Goal: Book appointment/travel/reservation

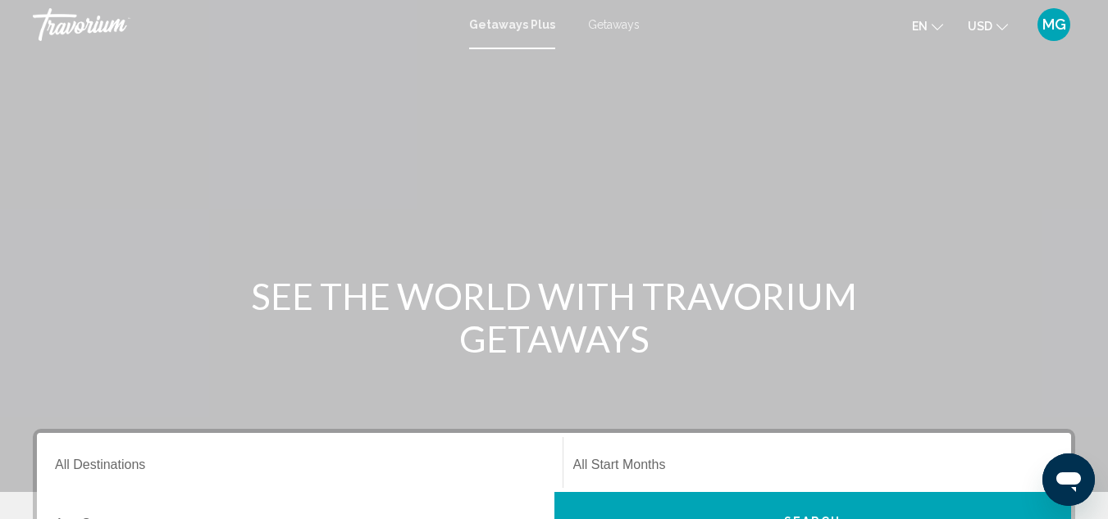
click at [604, 27] on span "Getaways" at bounding box center [614, 24] width 52 height 13
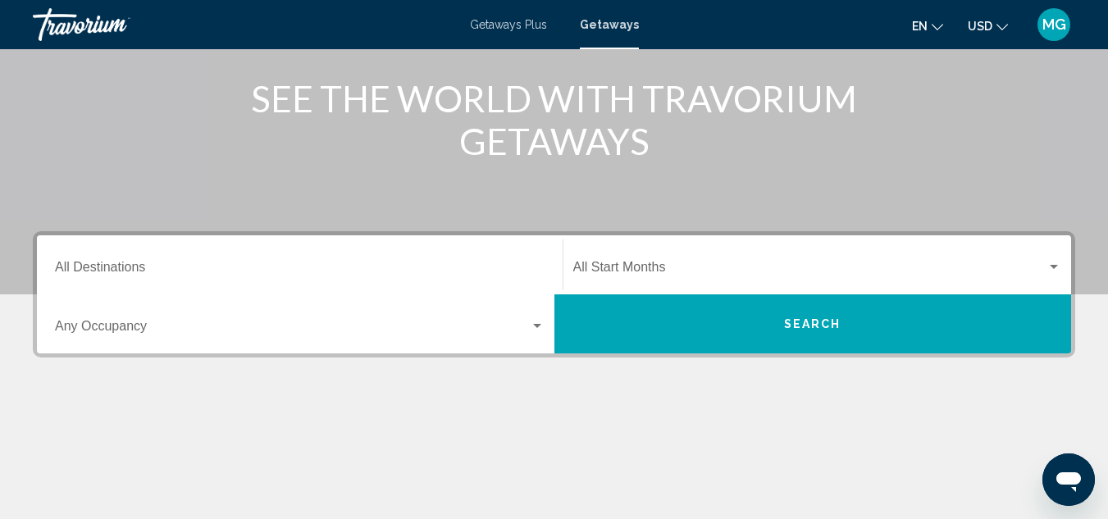
scroll to position [203, 0]
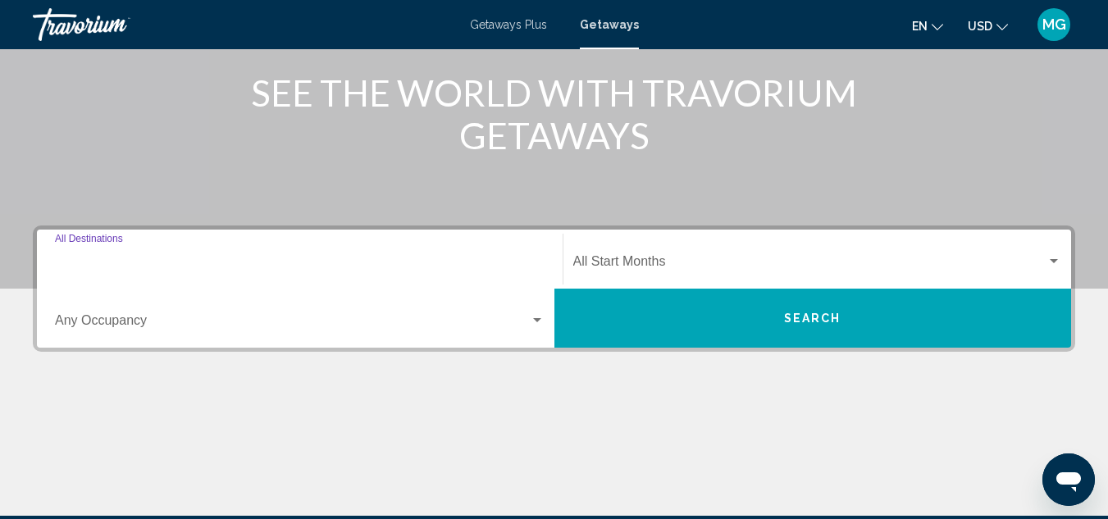
click at [166, 258] on input "Destination All Destinations" at bounding box center [300, 265] width 490 height 15
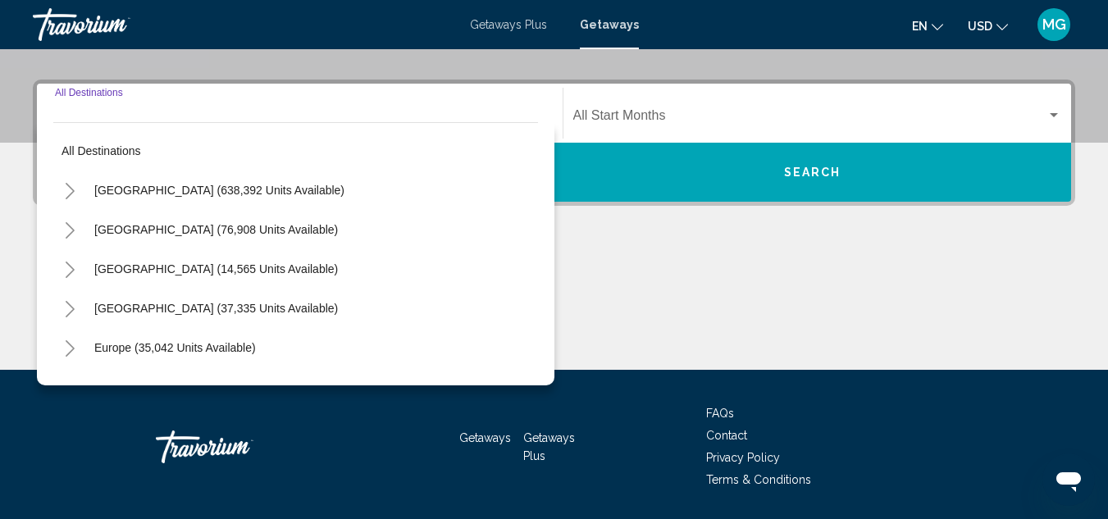
scroll to position [376, 0]
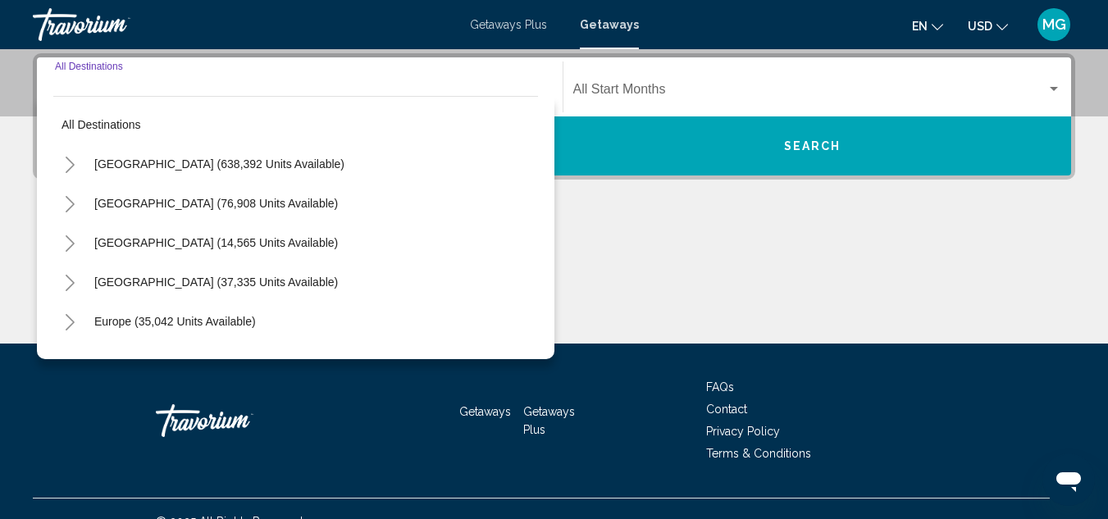
click at [66, 166] on icon "Toggle United States (638,392 units available)" at bounding box center [70, 165] width 12 height 16
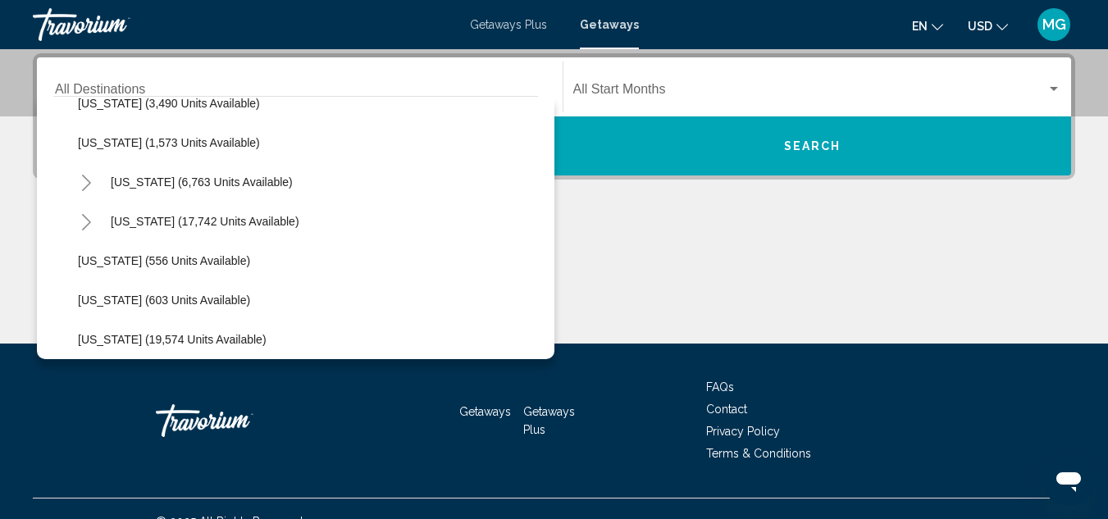
scroll to position [1115, 0]
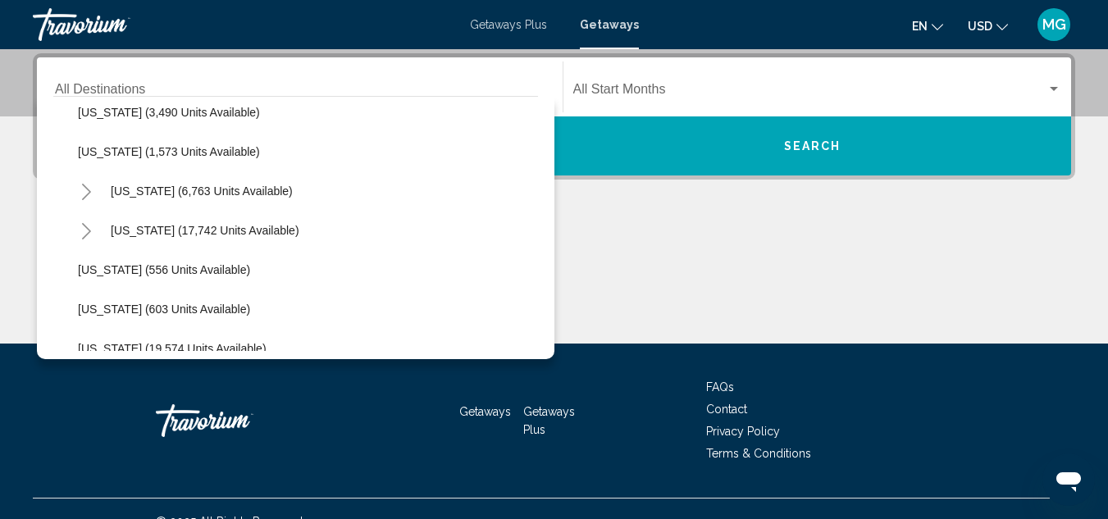
click at [80, 230] on icon "Toggle North Carolina (17,742 units available)" at bounding box center [86, 231] width 12 height 16
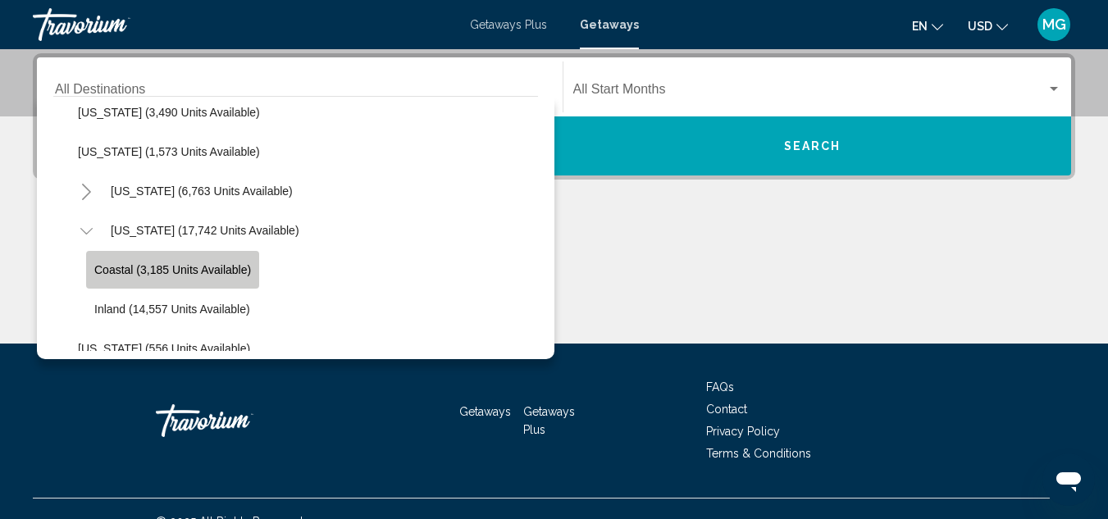
click at [198, 271] on span "Coastal (3,185 units available)" at bounding box center [172, 269] width 157 height 13
type input "**********"
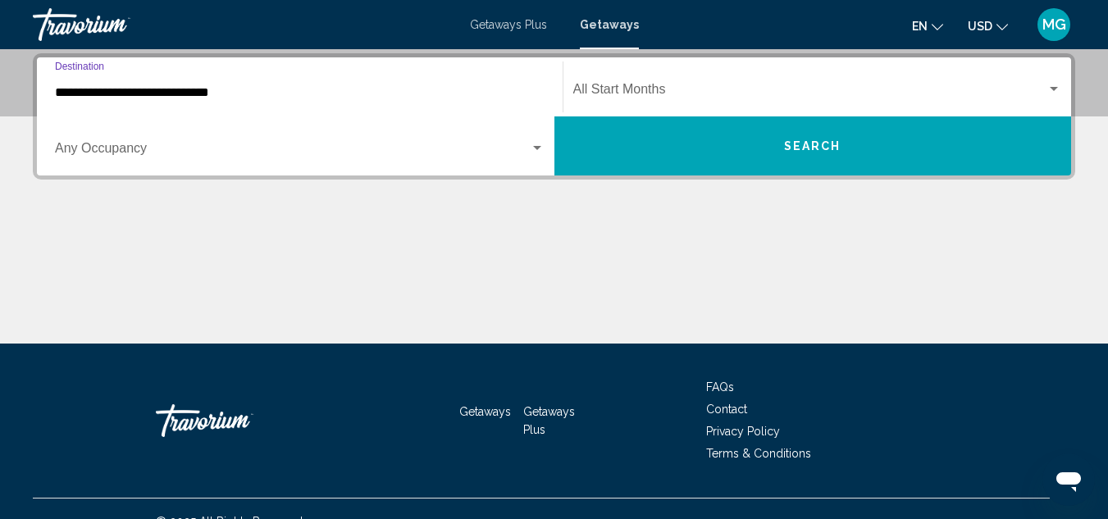
click at [783, 88] on span "Search widget" at bounding box center [810, 92] width 474 height 15
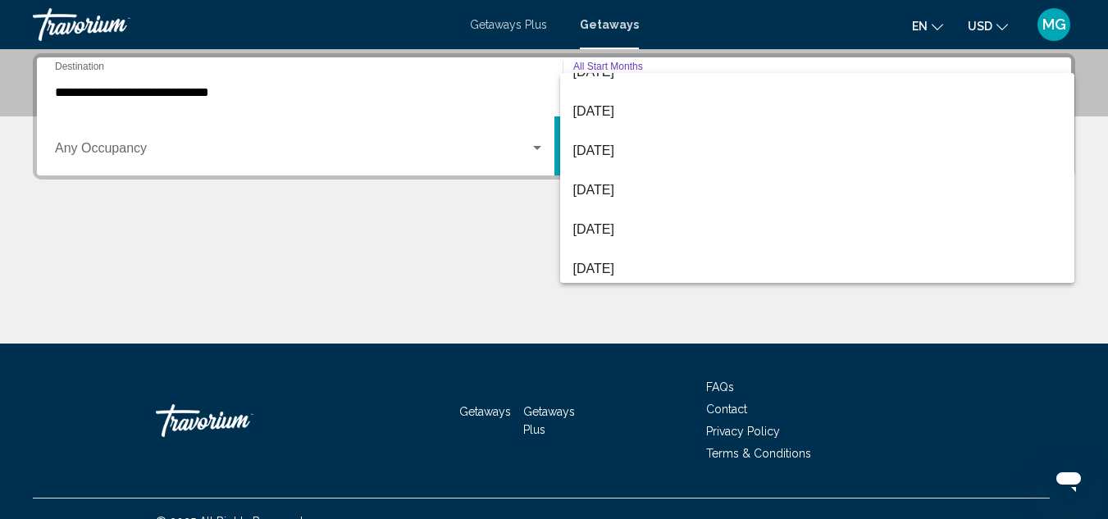
scroll to position [71, 0]
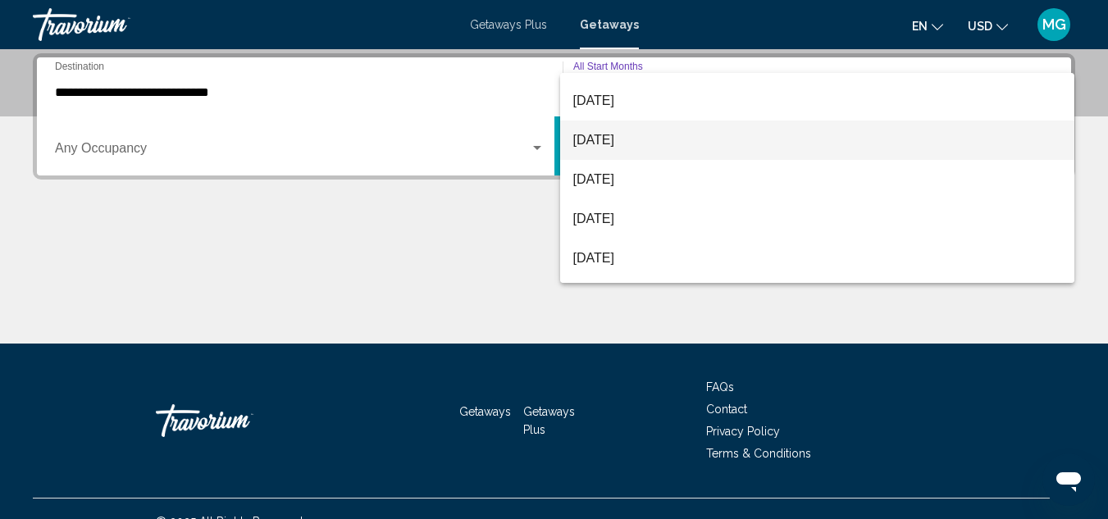
click at [656, 133] on span "[DATE]" at bounding box center [817, 140] width 489 height 39
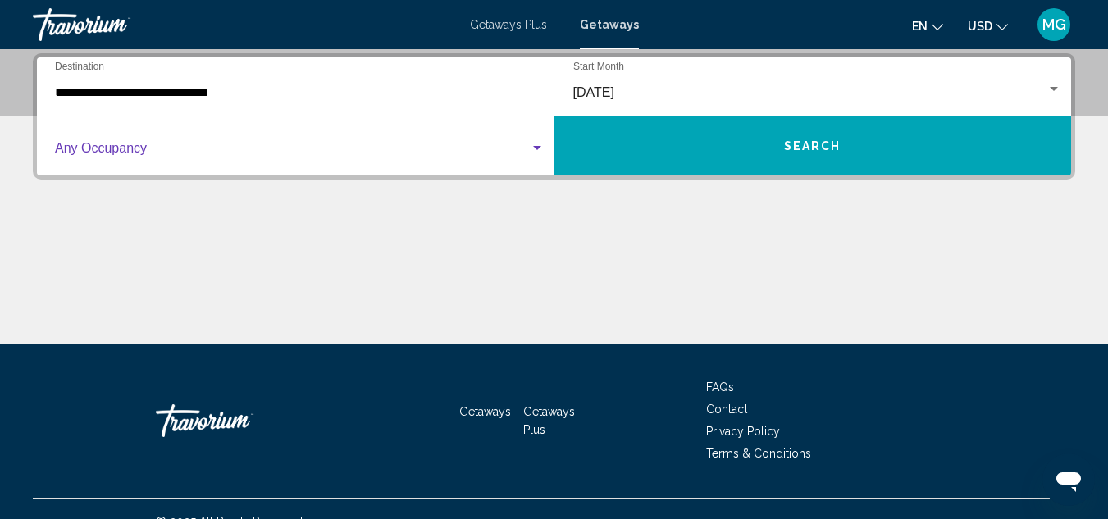
click at [536, 149] on div "Search widget" at bounding box center [537, 148] width 8 height 4
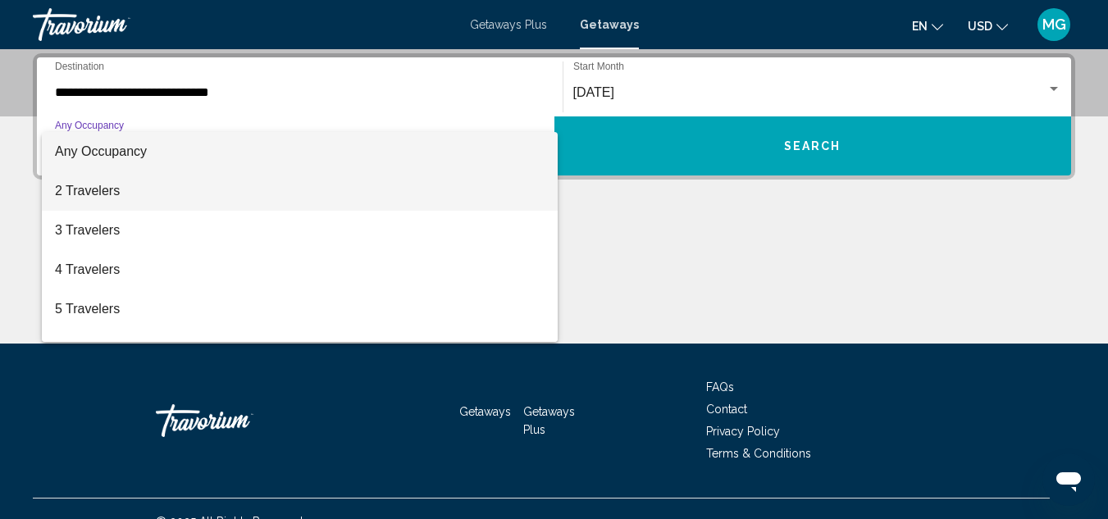
click at [347, 204] on span "2 Travelers" at bounding box center [300, 190] width 490 height 39
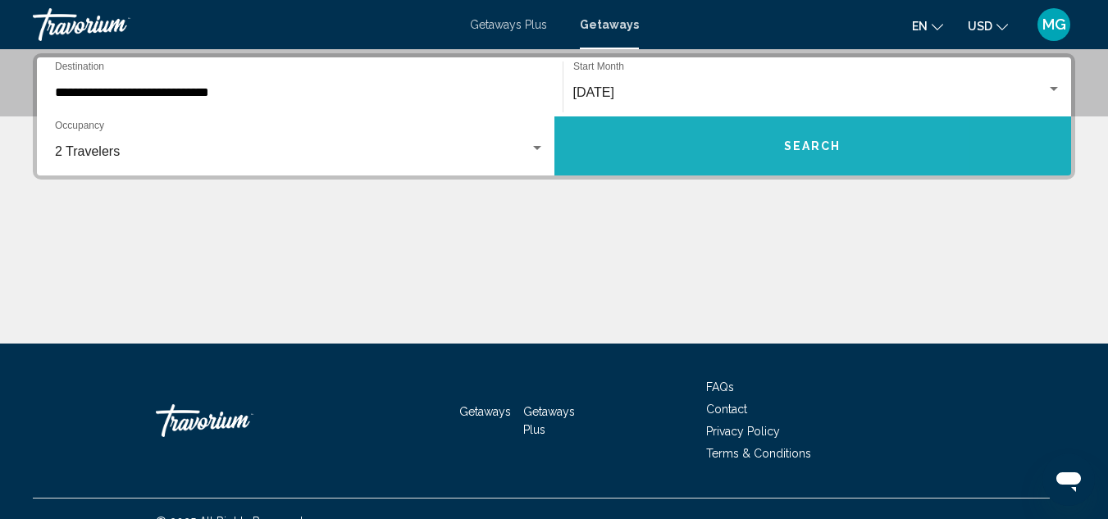
click at [842, 136] on button "Search" at bounding box center [813, 145] width 518 height 59
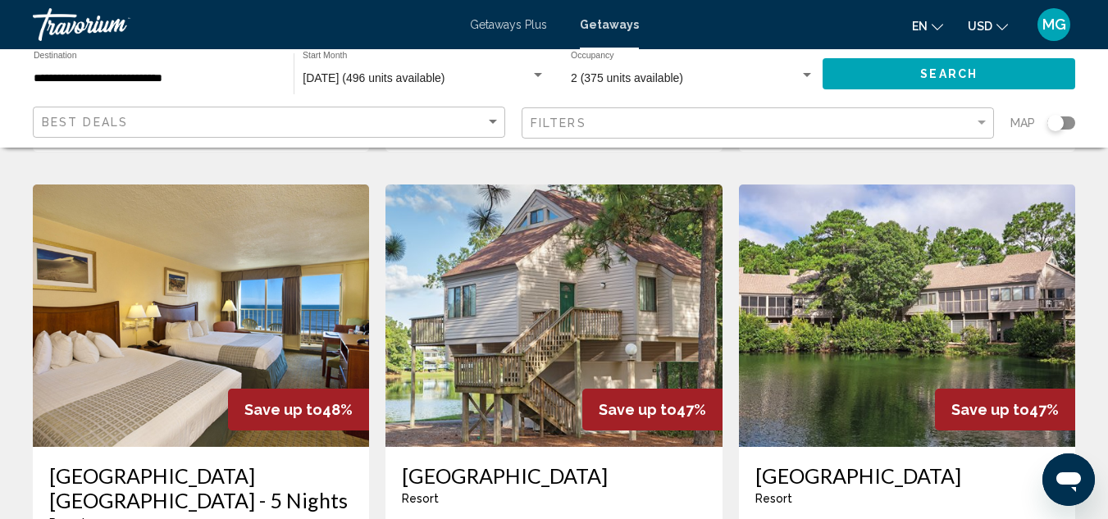
scroll to position [1242, 0]
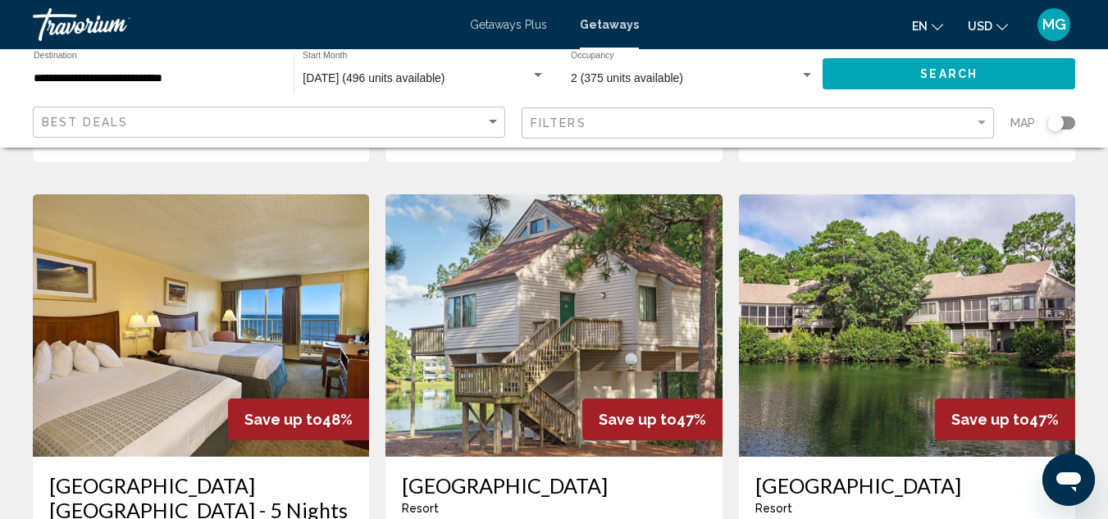
click at [201, 273] on img "Main content" at bounding box center [201, 325] width 336 height 262
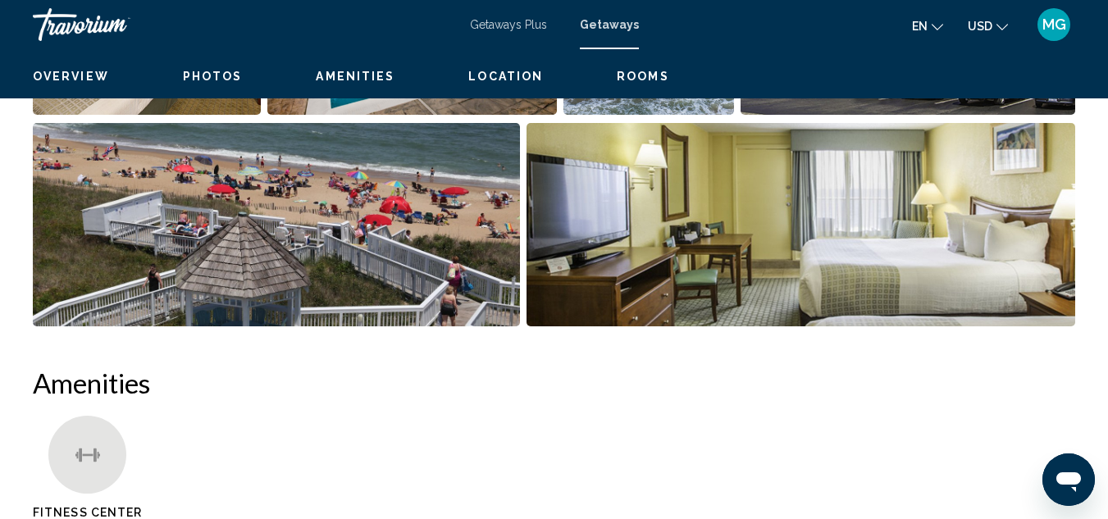
scroll to position [180, 0]
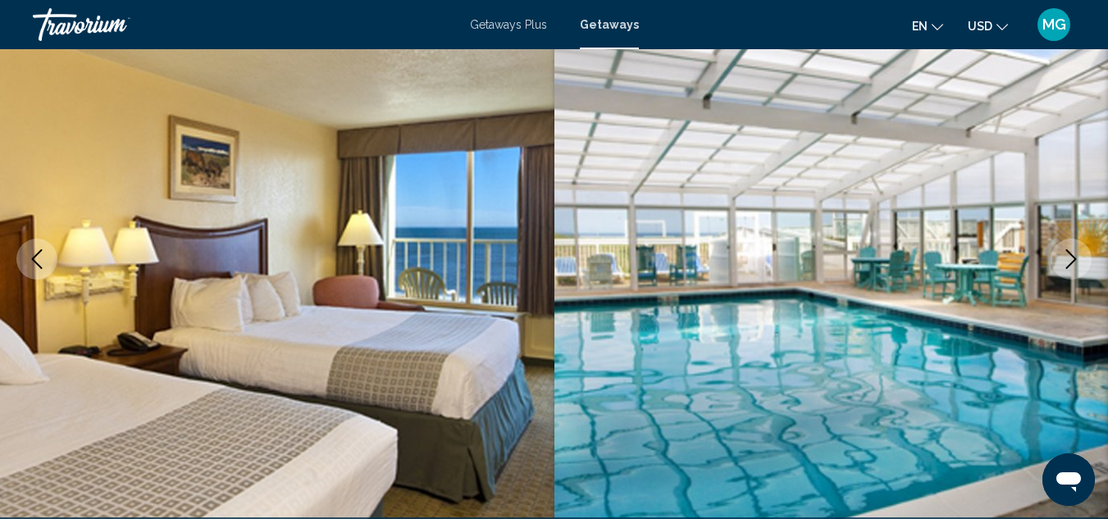
click at [1066, 252] on icon "Next image" at bounding box center [1071, 259] width 20 height 20
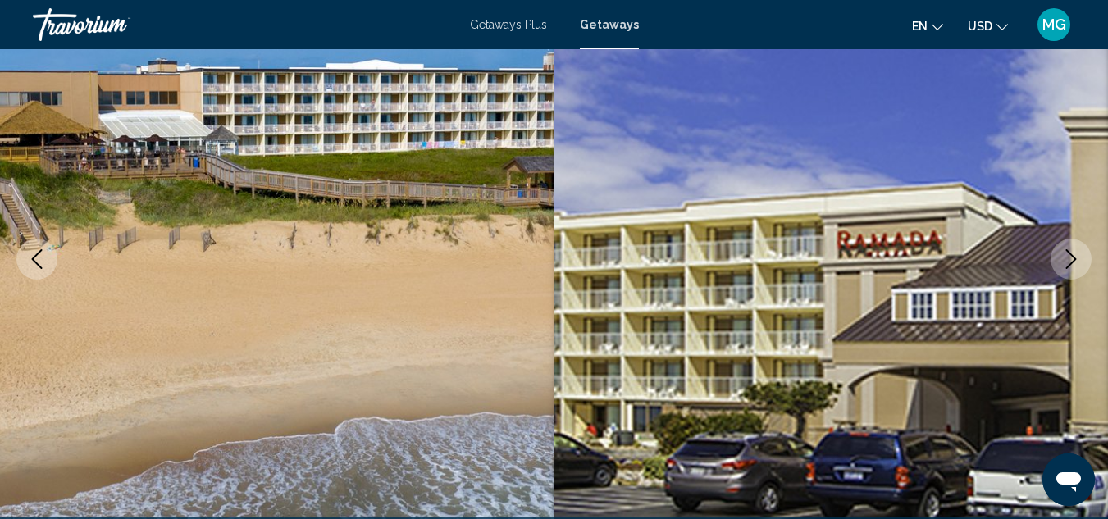
click at [1066, 252] on icon "Next image" at bounding box center [1071, 259] width 20 height 20
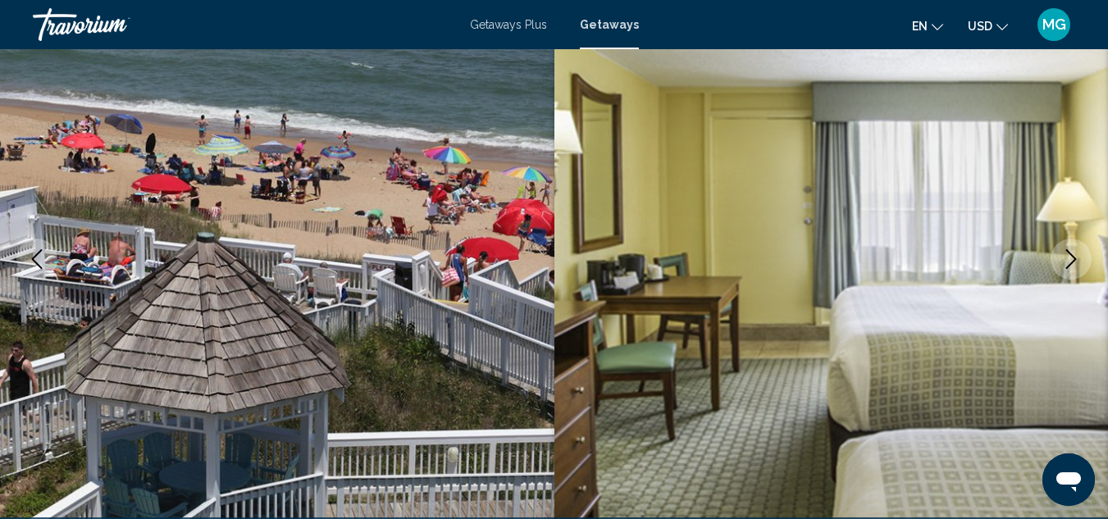
click at [1066, 252] on icon "Next image" at bounding box center [1071, 259] width 20 height 20
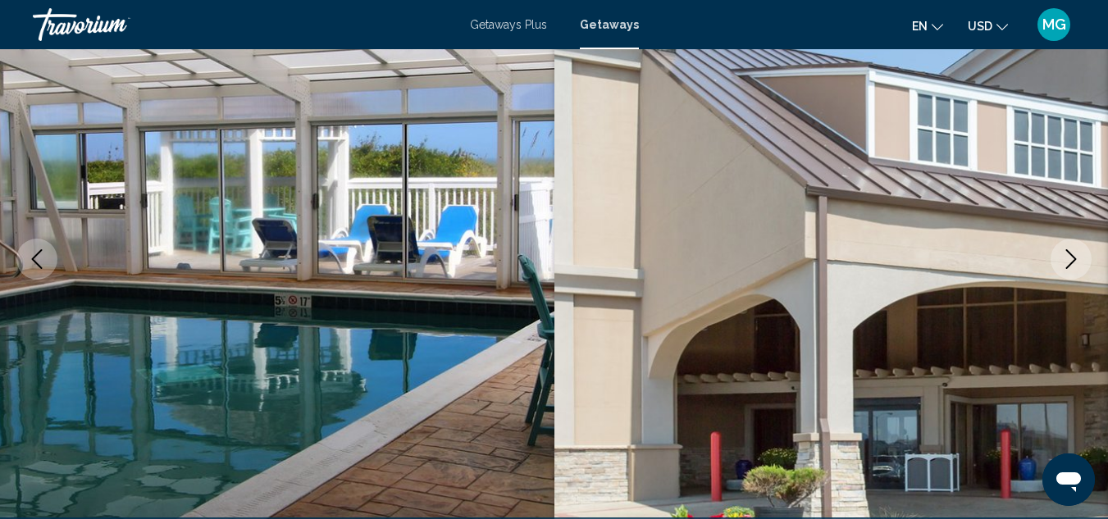
click at [1066, 252] on icon "Next image" at bounding box center [1071, 259] width 20 height 20
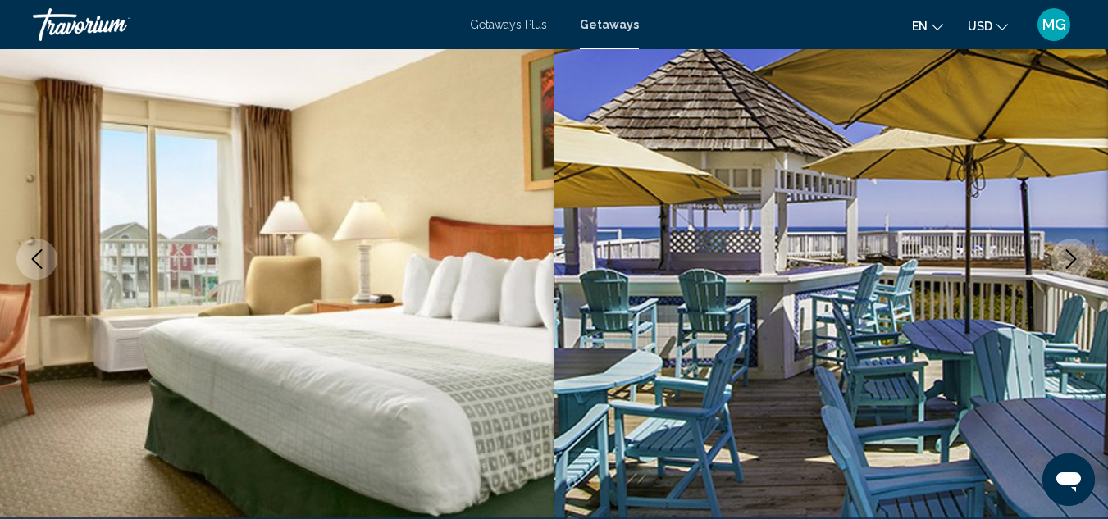
click at [1066, 252] on icon "Next image" at bounding box center [1071, 259] width 20 height 20
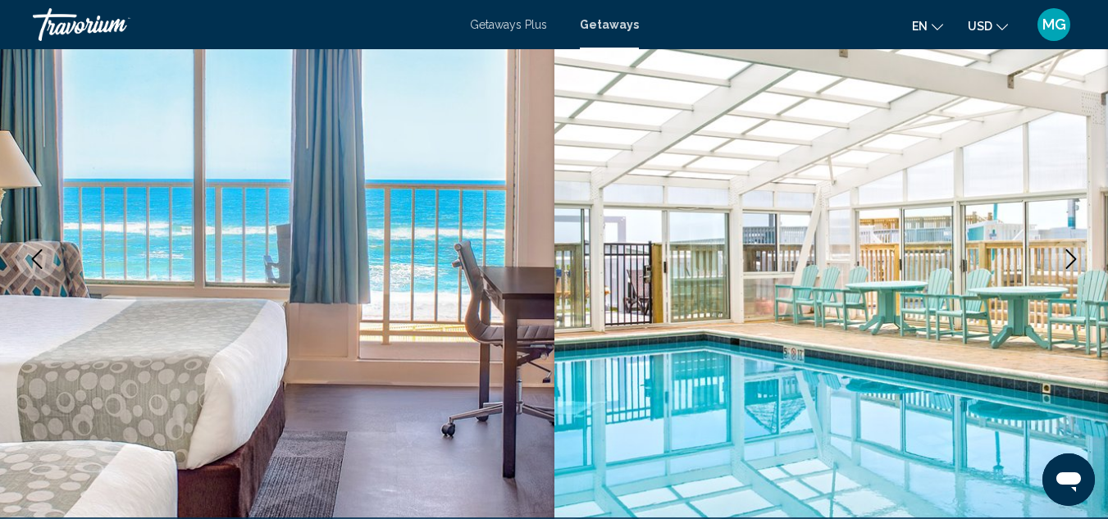
click at [1066, 252] on icon "Next image" at bounding box center [1071, 259] width 20 height 20
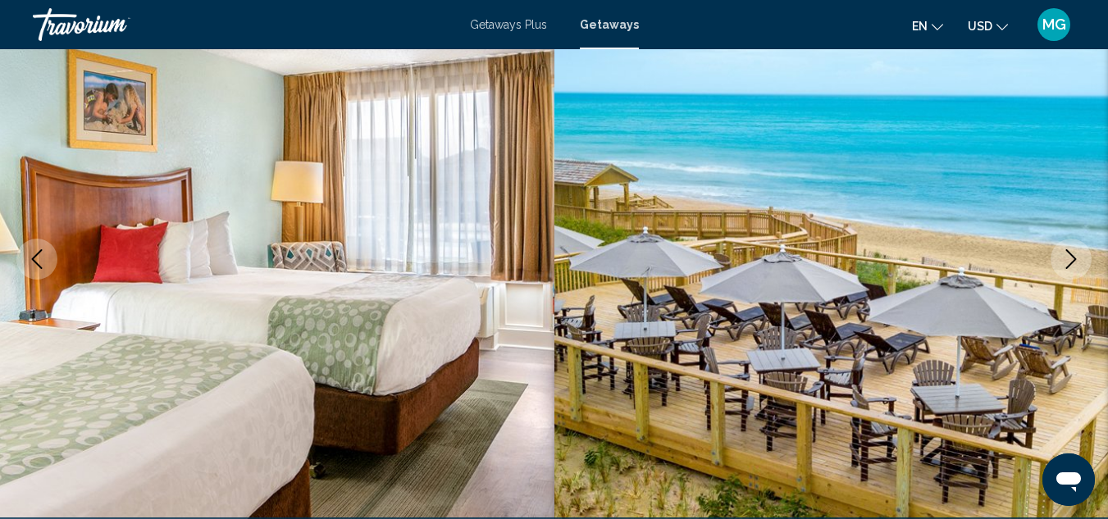
click at [1066, 252] on icon "Next image" at bounding box center [1071, 259] width 20 height 20
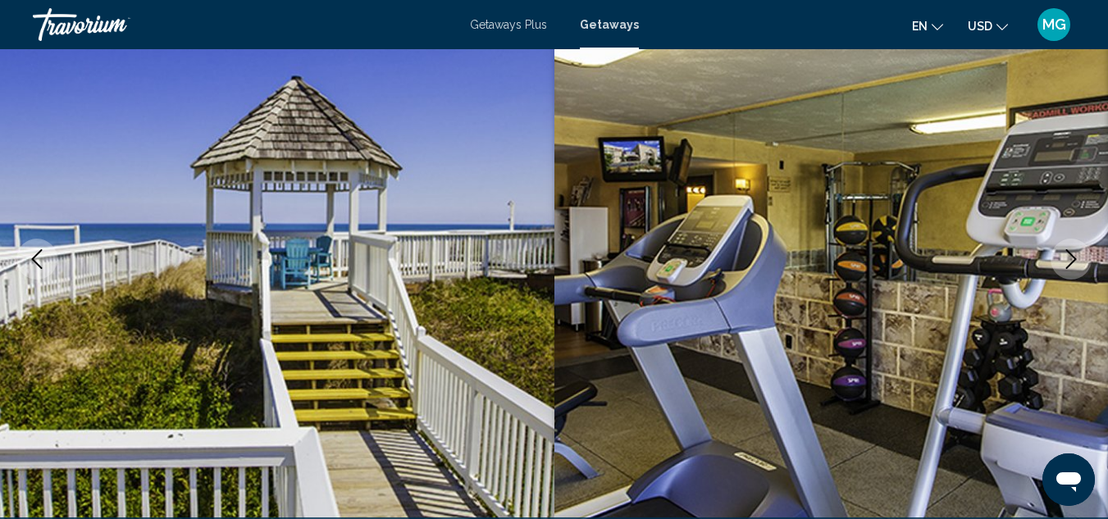
click at [1066, 252] on icon "Next image" at bounding box center [1071, 259] width 20 height 20
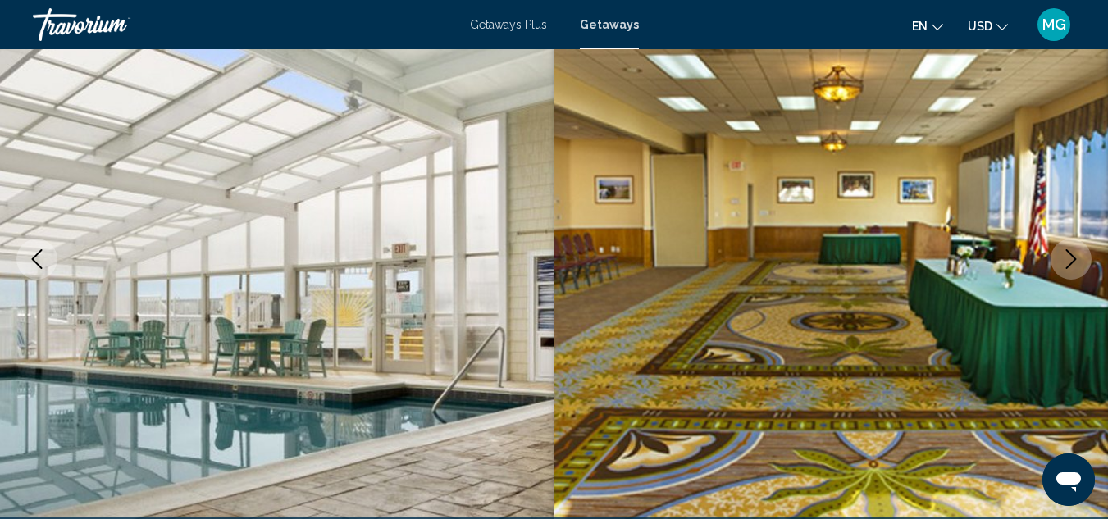
click at [1066, 252] on icon "Next image" at bounding box center [1071, 259] width 20 height 20
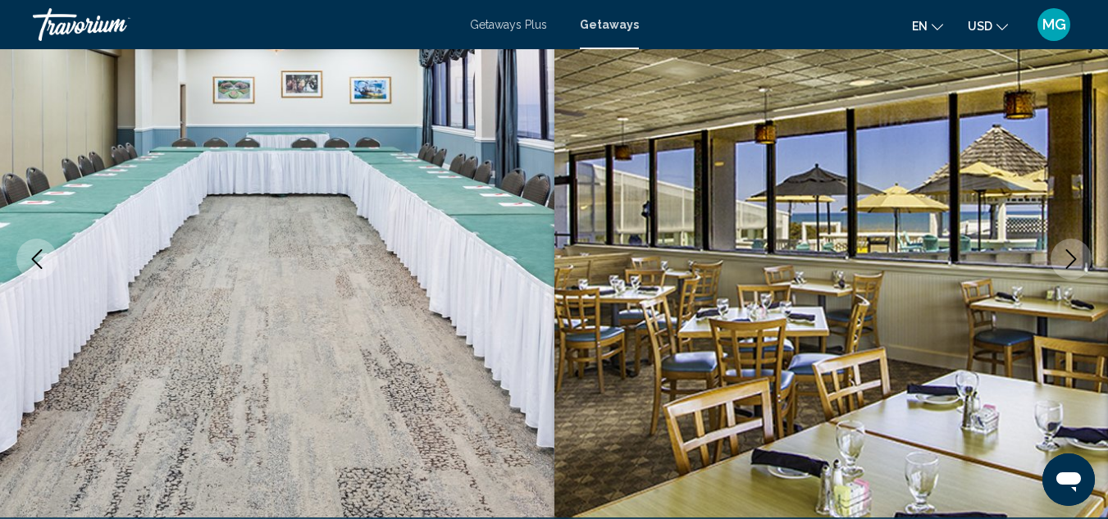
click at [1066, 252] on icon "Next image" at bounding box center [1071, 259] width 20 height 20
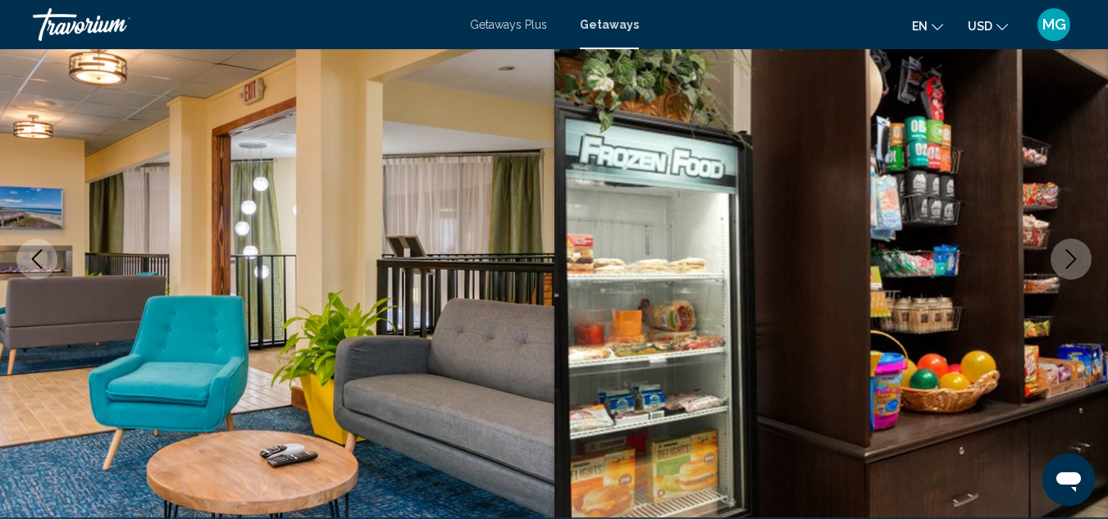
click at [1066, 252] on icon "Next image" at bounding box center [1071, 259] width 20 height 20
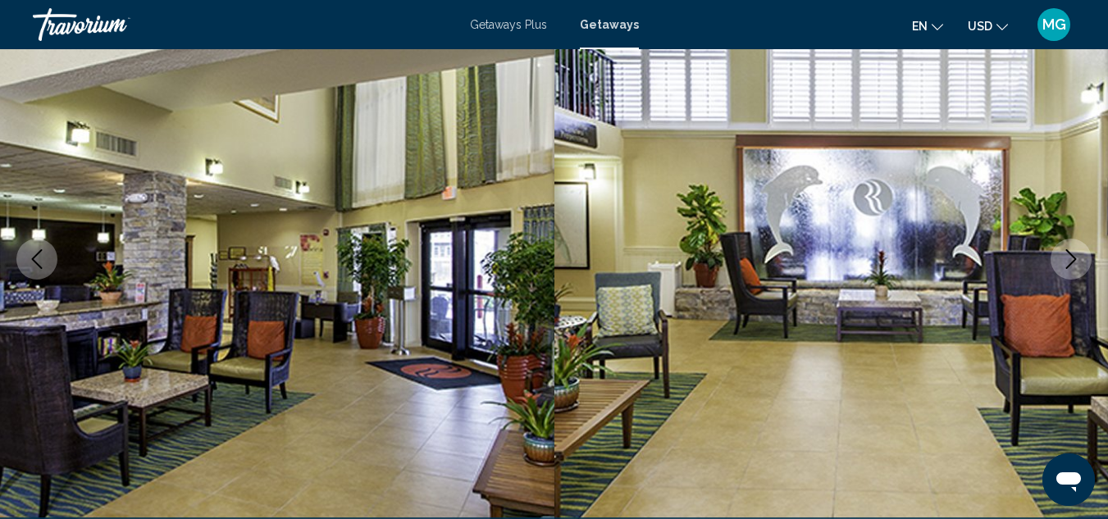
click at [1066, 252] on icon "Next image" at bounding box center [1071, 259] width 20 height 20
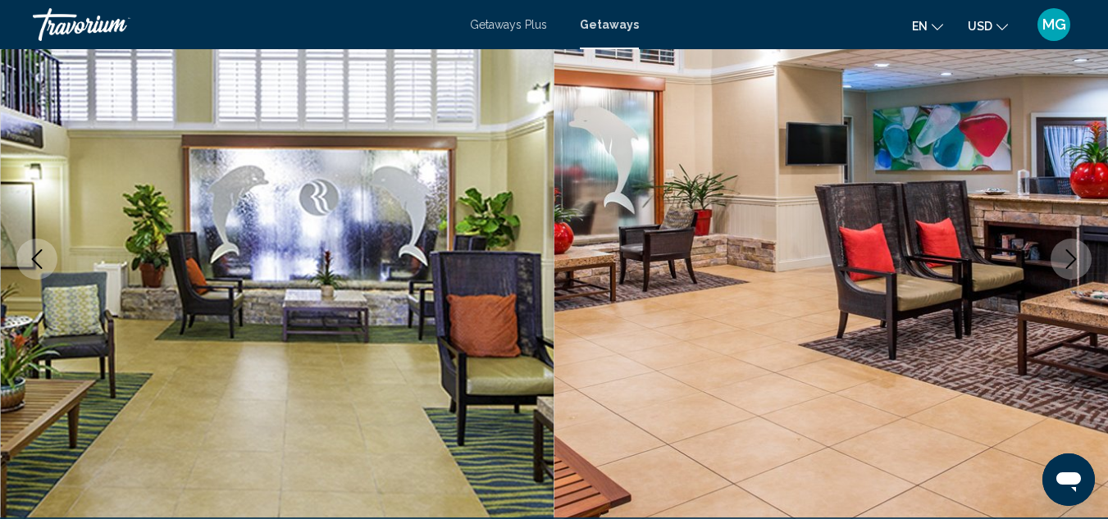
click at [1066, 252] on icon "Next image" at bounding box center [1071, 259] width 20 height 20
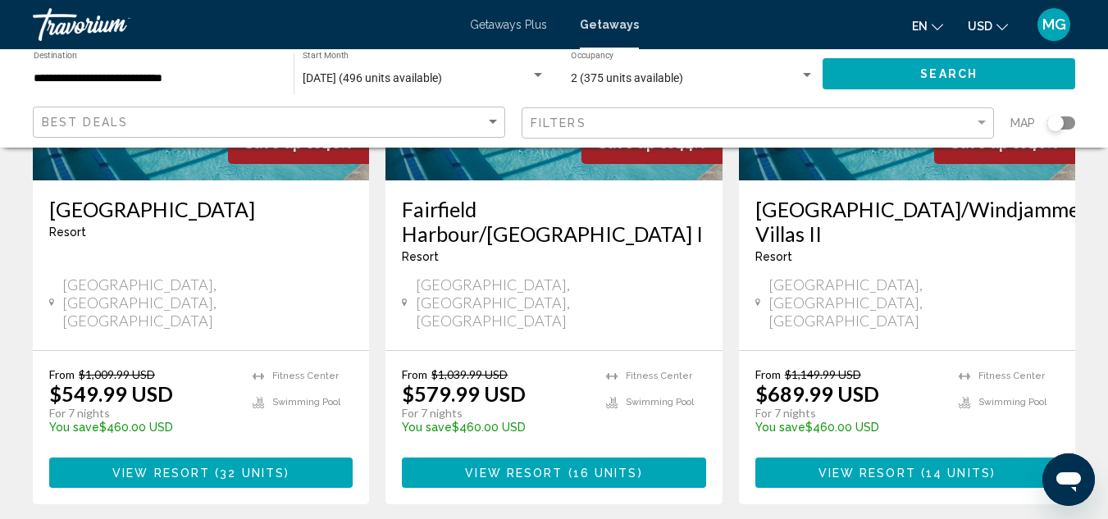
scroll to position [2128, 0]
